Goal: Information Seeking & Learning: Learn about a topic

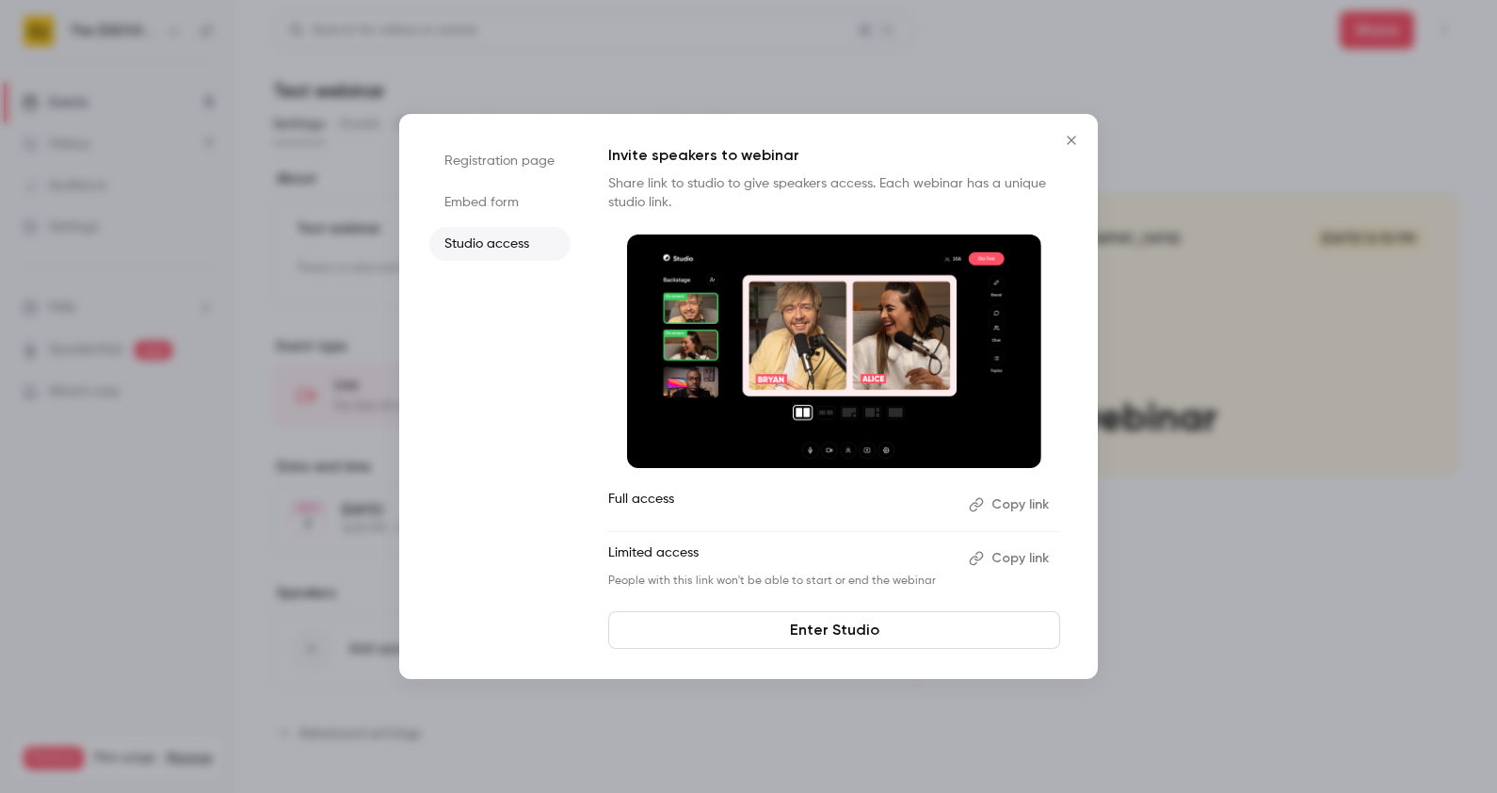
click at [1069, 136] on icon "Close" at bounding box center [1071, 140] width 23 height 15
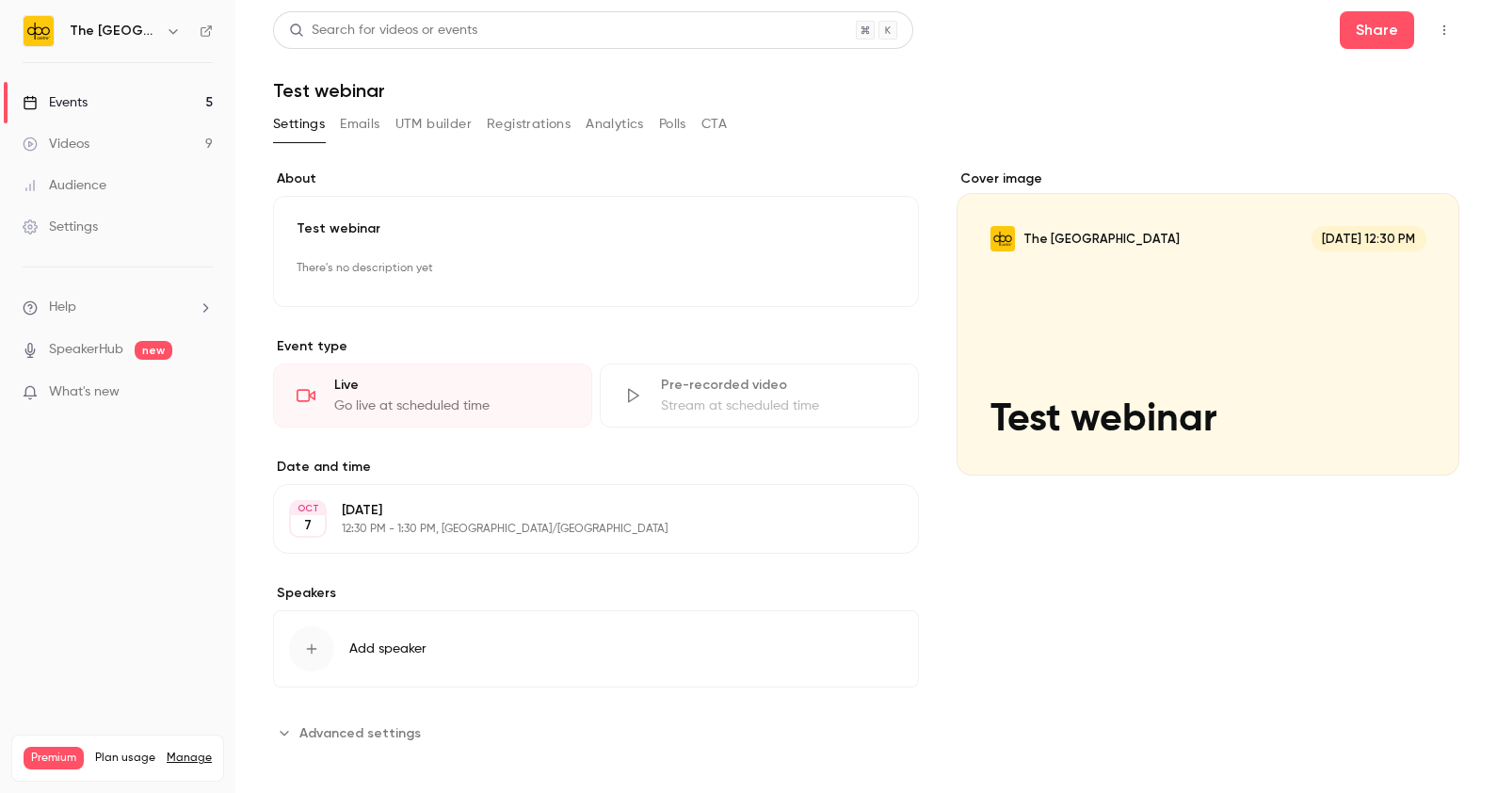
click at [192, 99] on link "Events 5" at bounding box center [117, 102] width 235 height 41
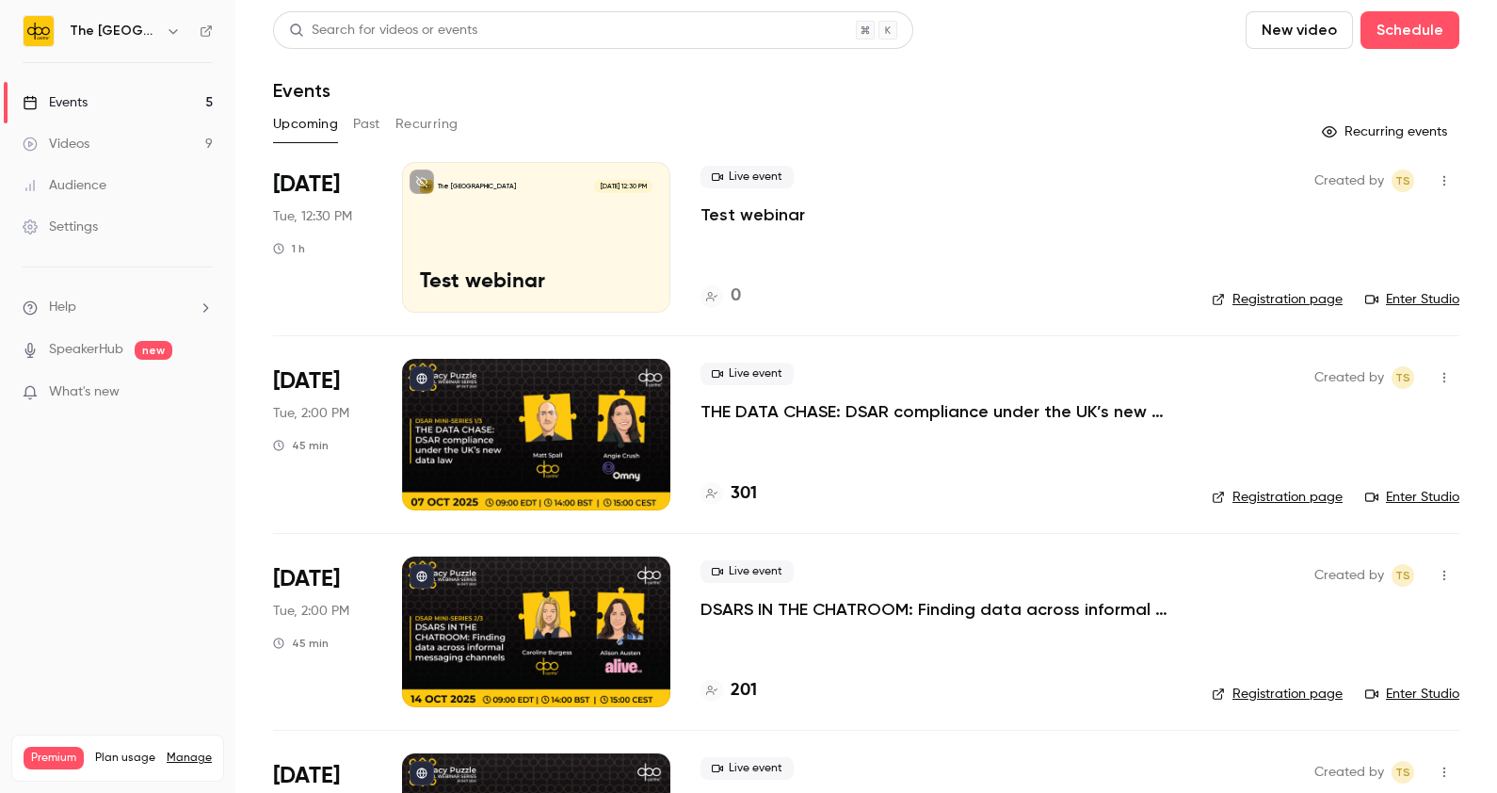
click at [364, 132] on button "Past" at bounding box center [366, 124] width 27 height 30
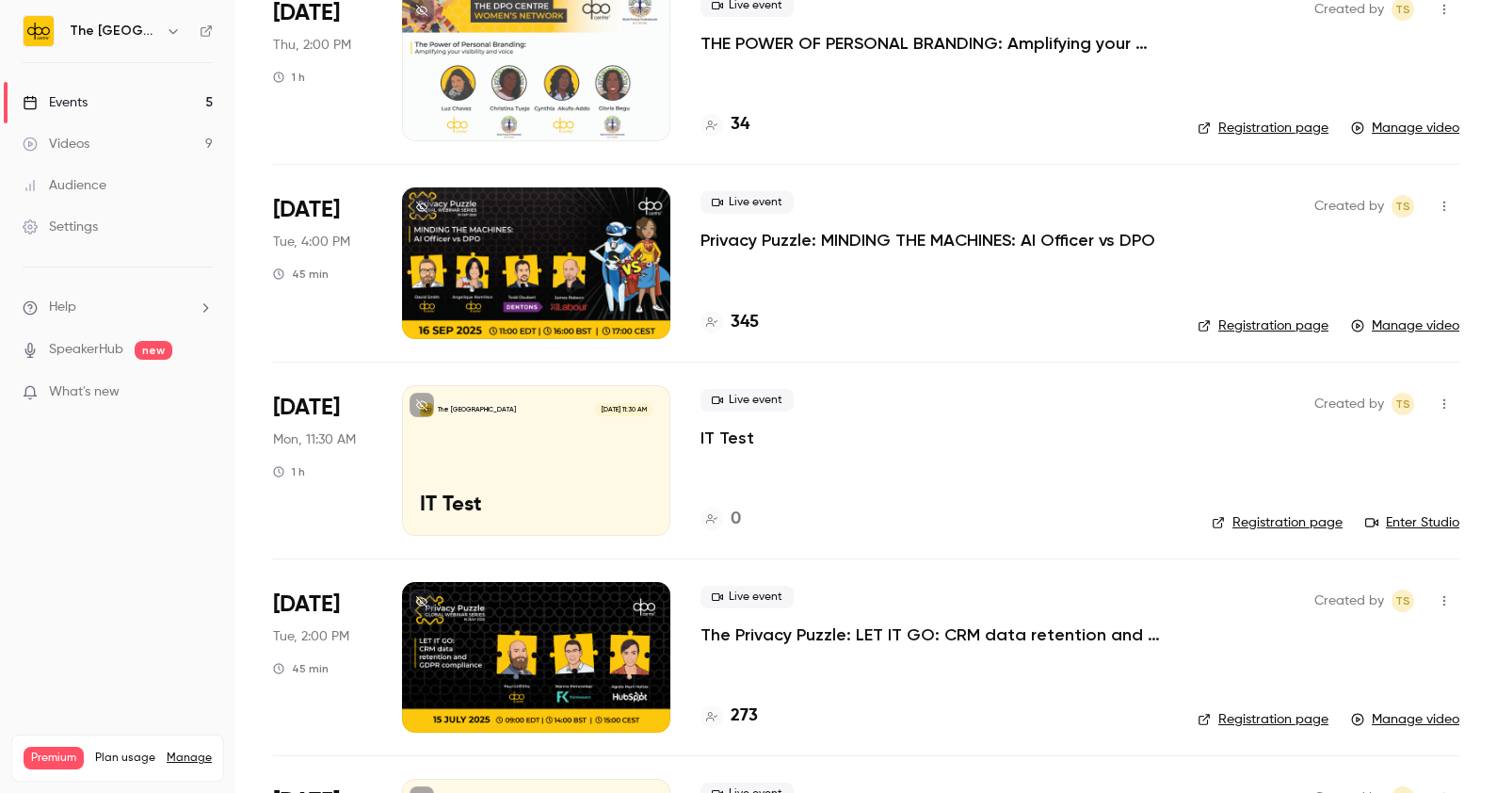
scroll to position [188, 0]
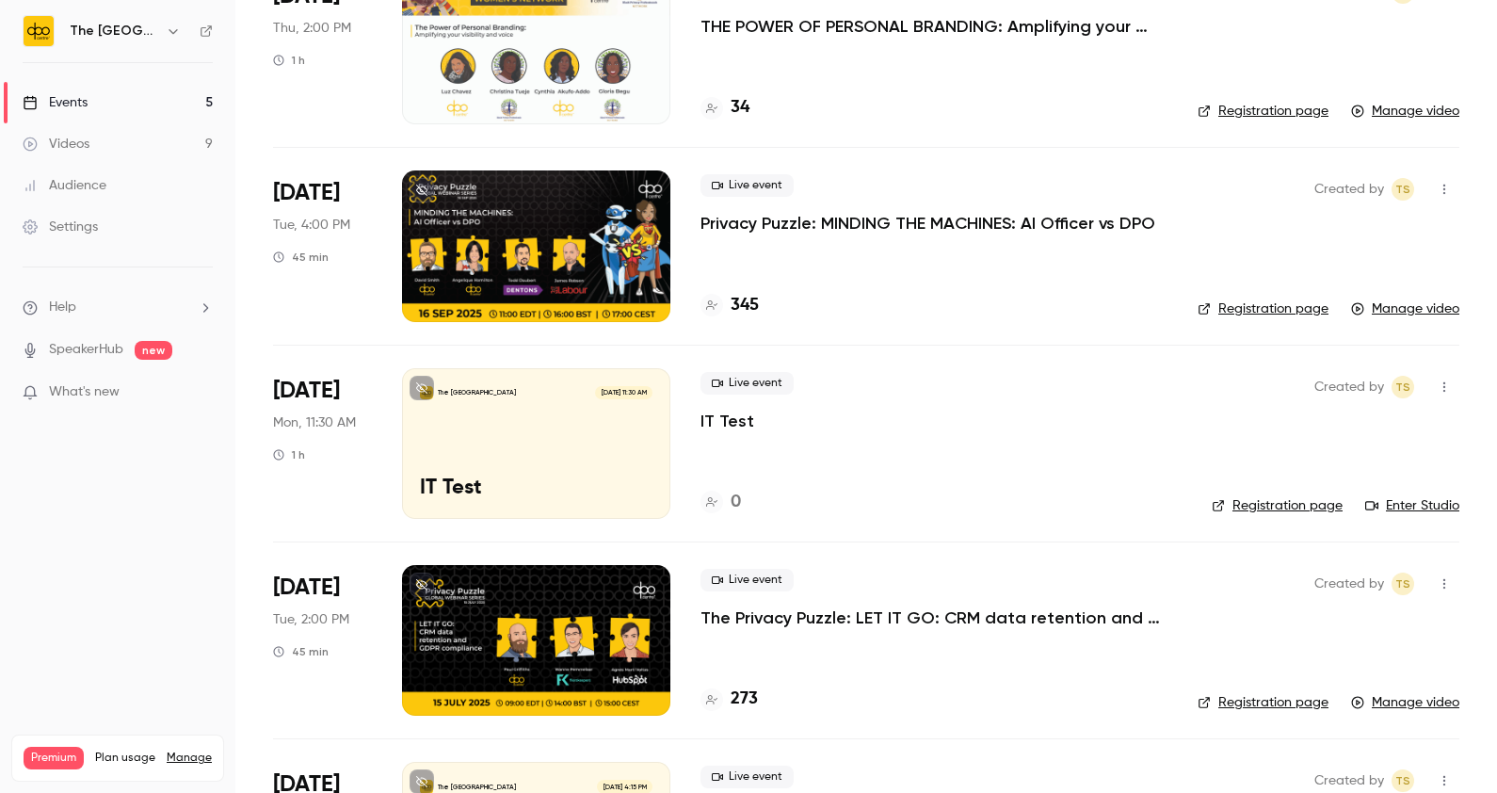
click at [771, 210] on div "Live event Privacy Puzzle: MINDING THE MACHINES: AI Officer vs DPO" at bounding box center [934, 204] width 467 height 60
click at [777, 214] on p "Privacy Puzzle: MINDING THE MACHINES: AI Officer vs DPO" at bounding box center [928, 223] width 455 height 23
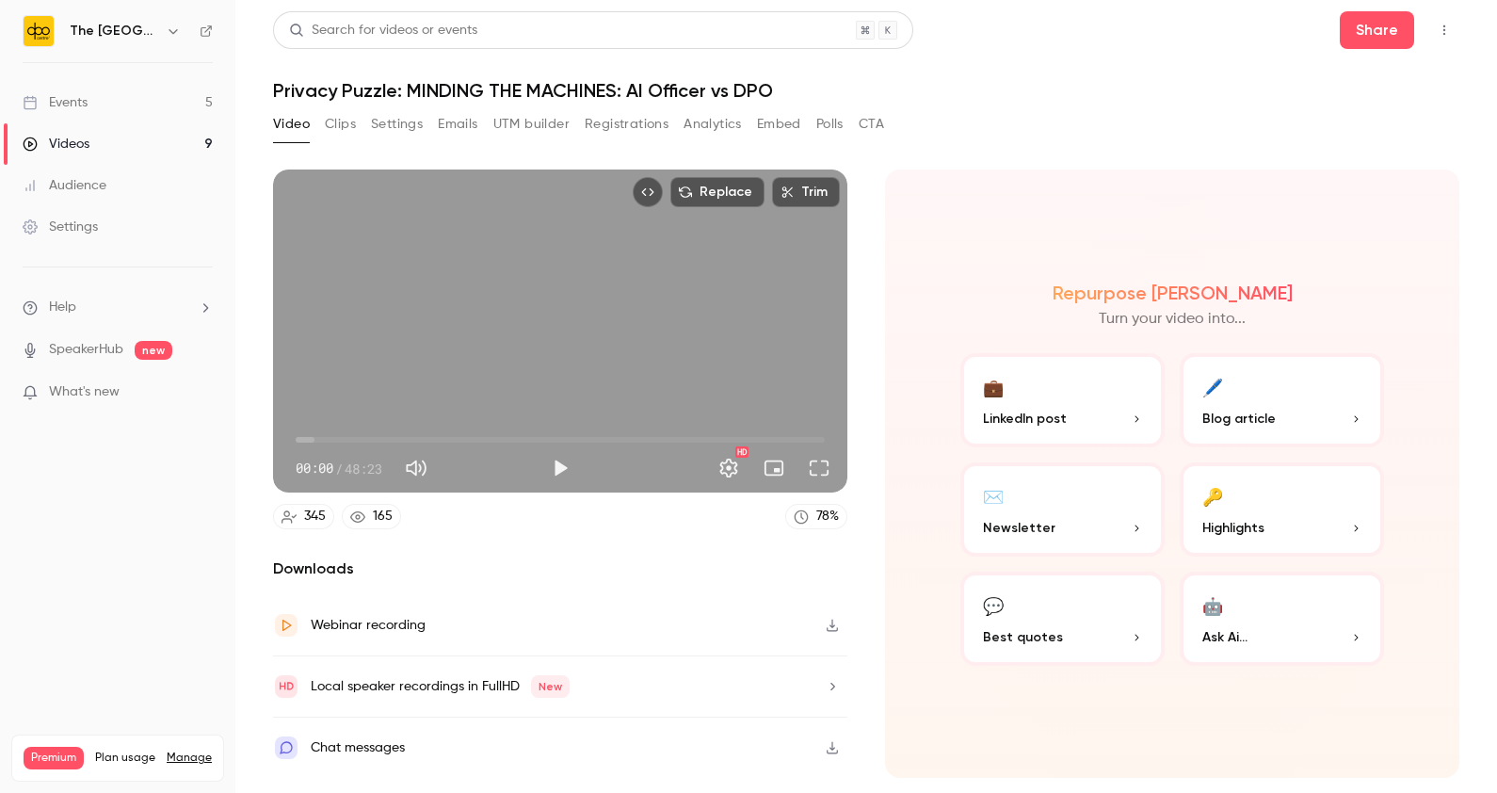
click at [706, 119] on button "Analytics" at bounding box center [713, 124] width 58 height 30
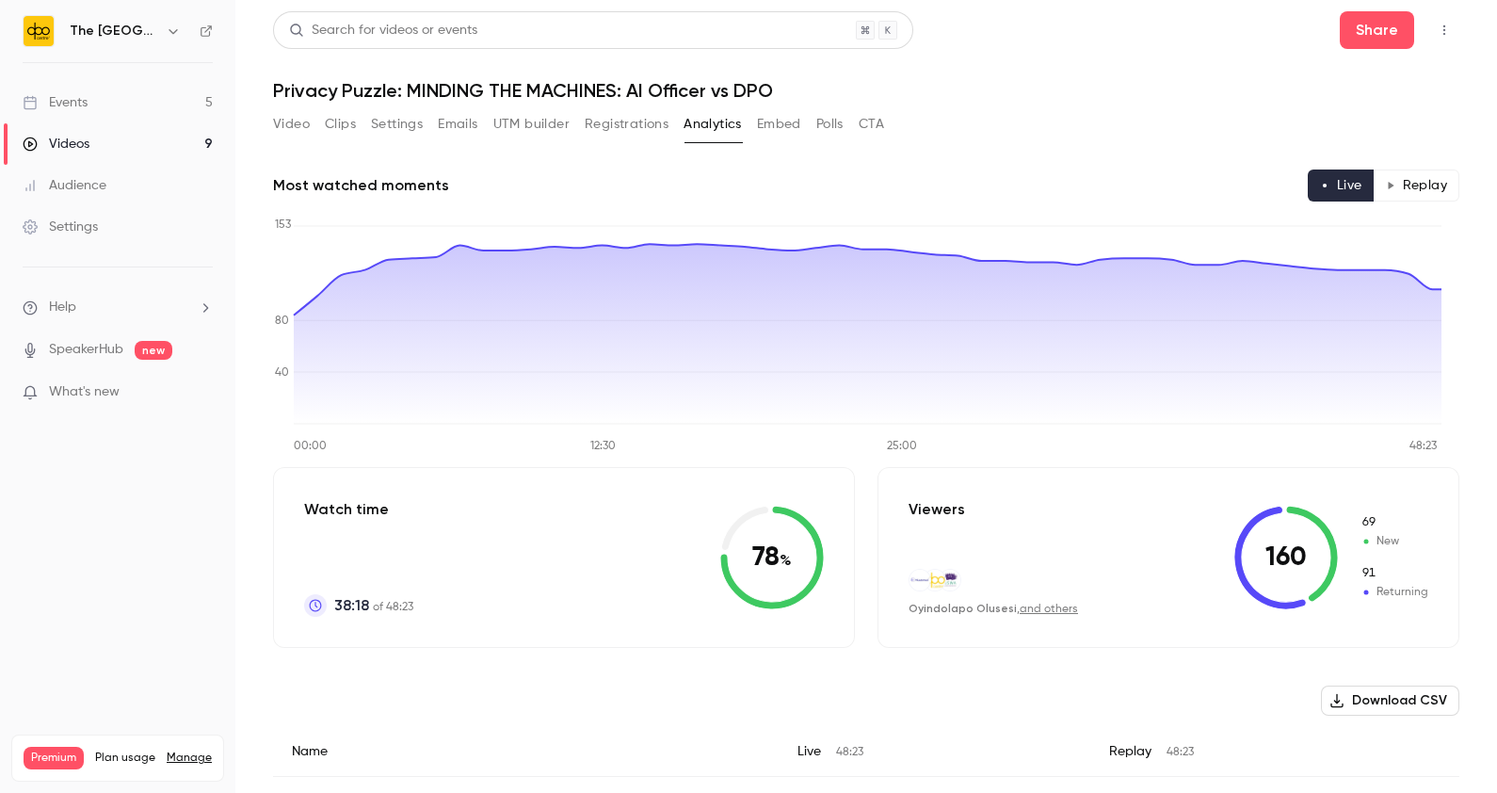
click at [610, 136] on button "Registrations" at bounding box center [627, 124] width 84 height 30
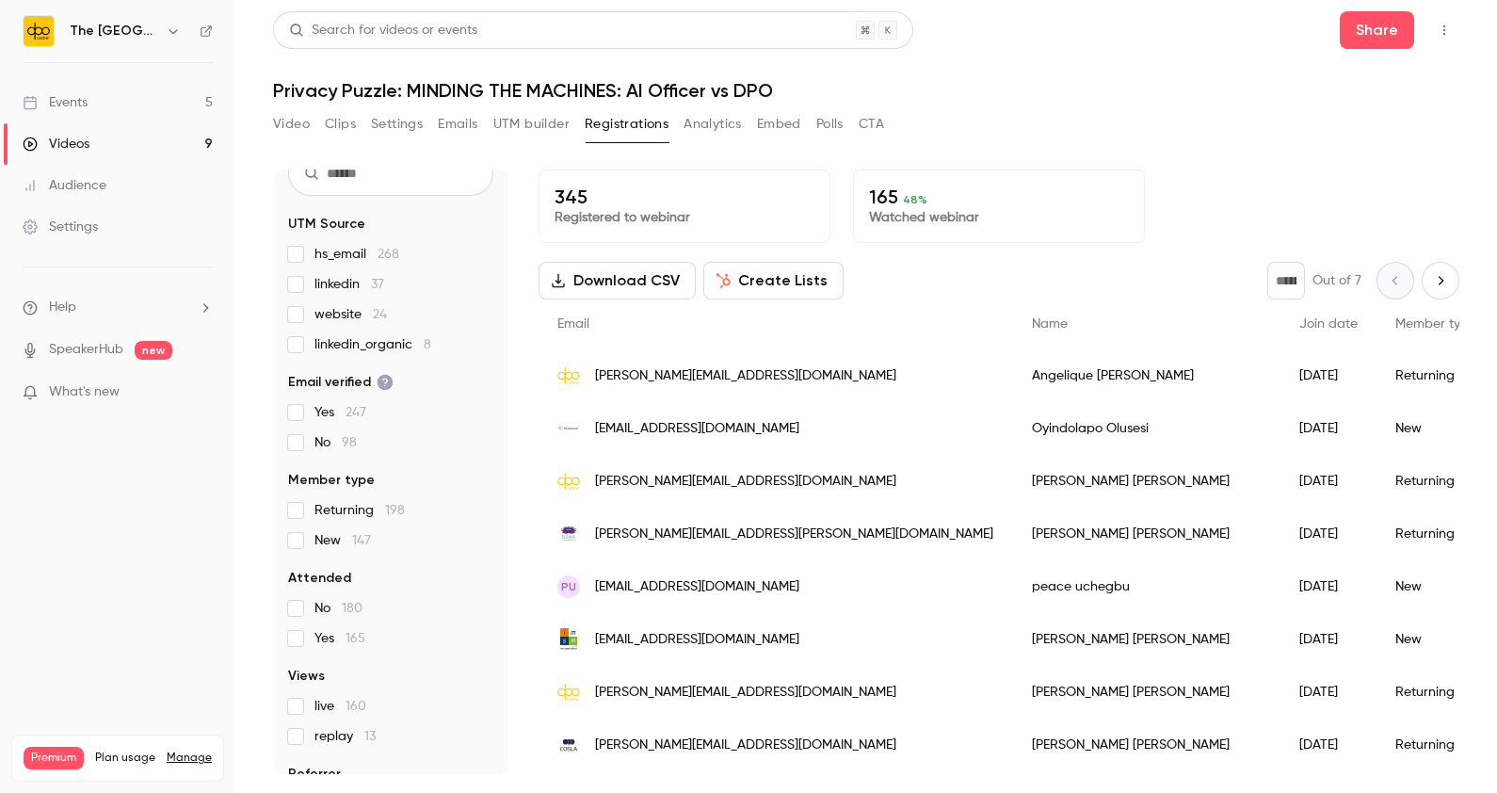
scroll to position [129, 0]
